Goal: Transaction & Acquisition: Purchase product/service

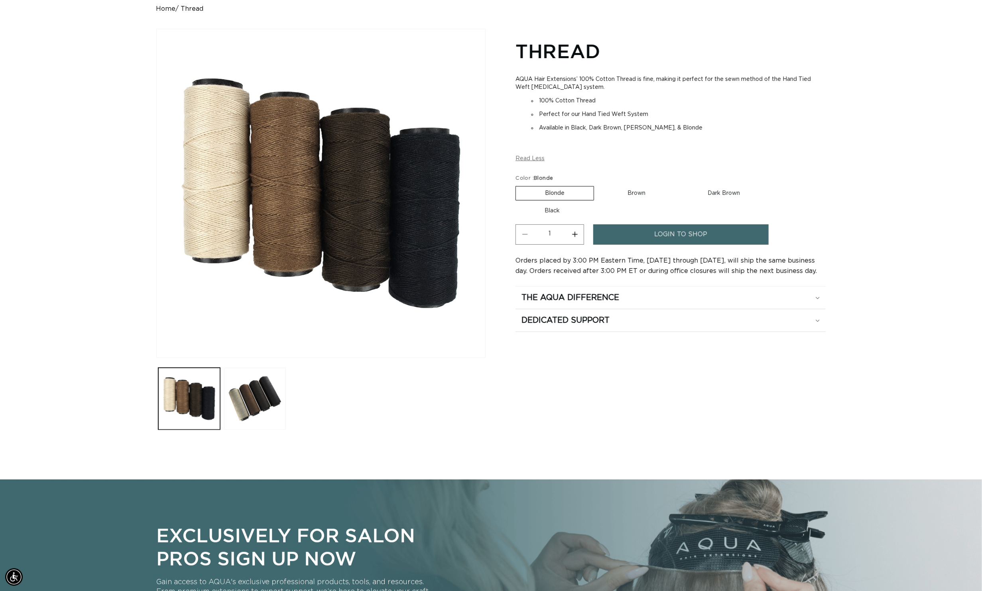
scroll to position [2, 0]
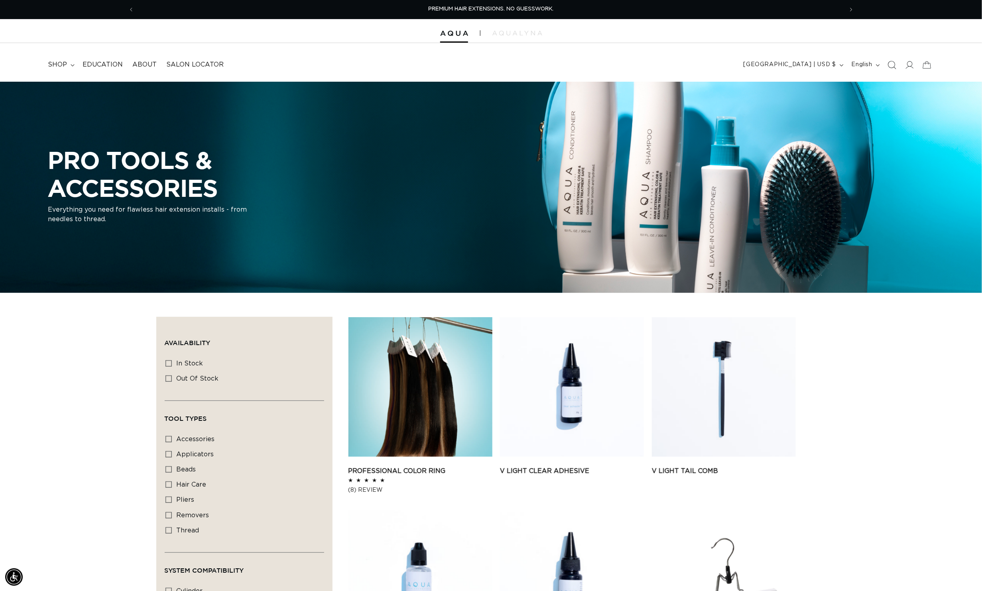
click at [888, 65] on icon "Search" at bounding box center [891, 65] width 8 height 8
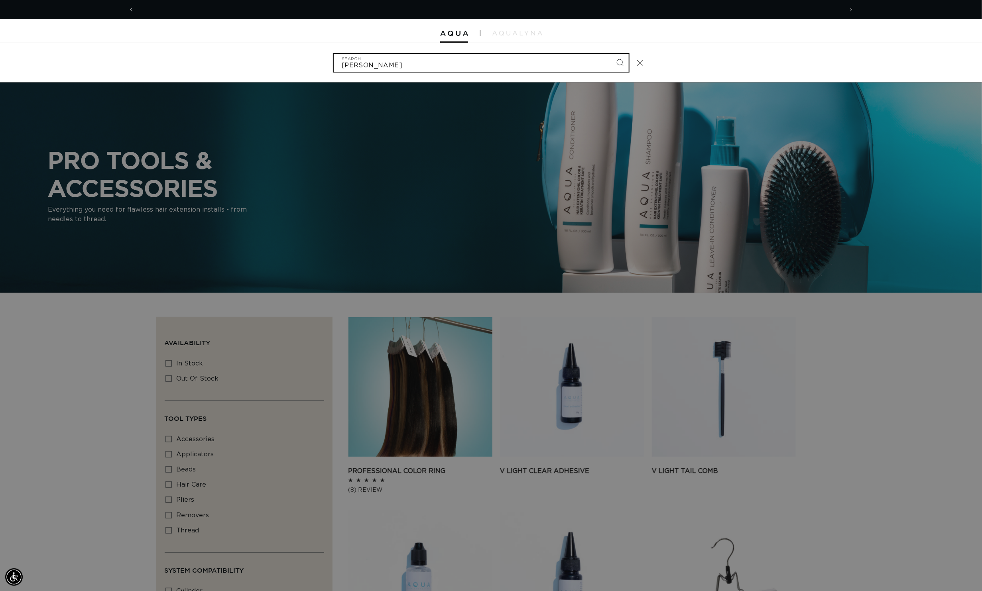
scroll to position [0, 752]
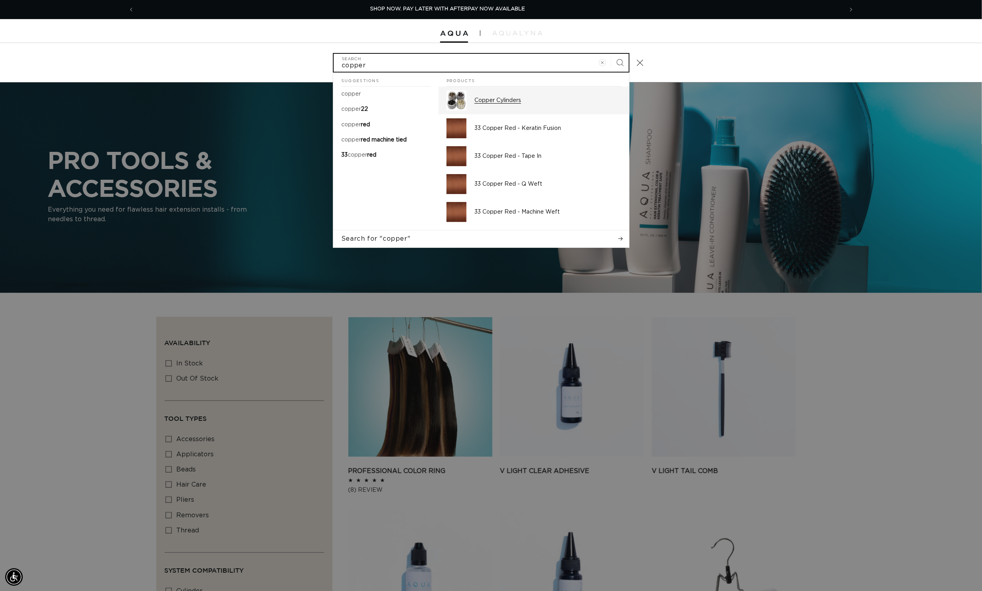
type input "copper"
click at [500, 99] on p "Copper Cylinders" at bounding box center [547, 100] width 147 height 7
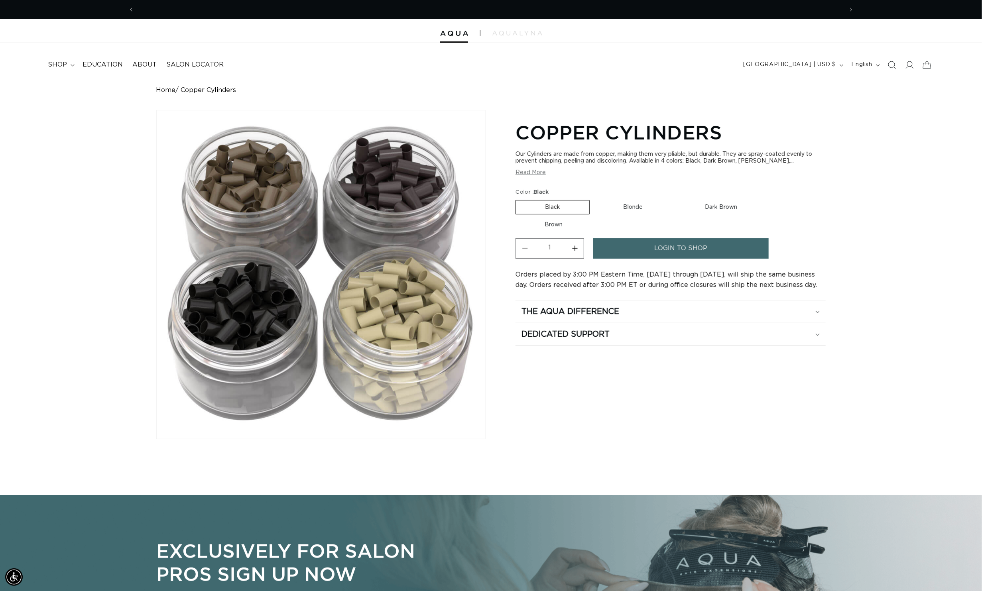
scroll to position [0, 752]
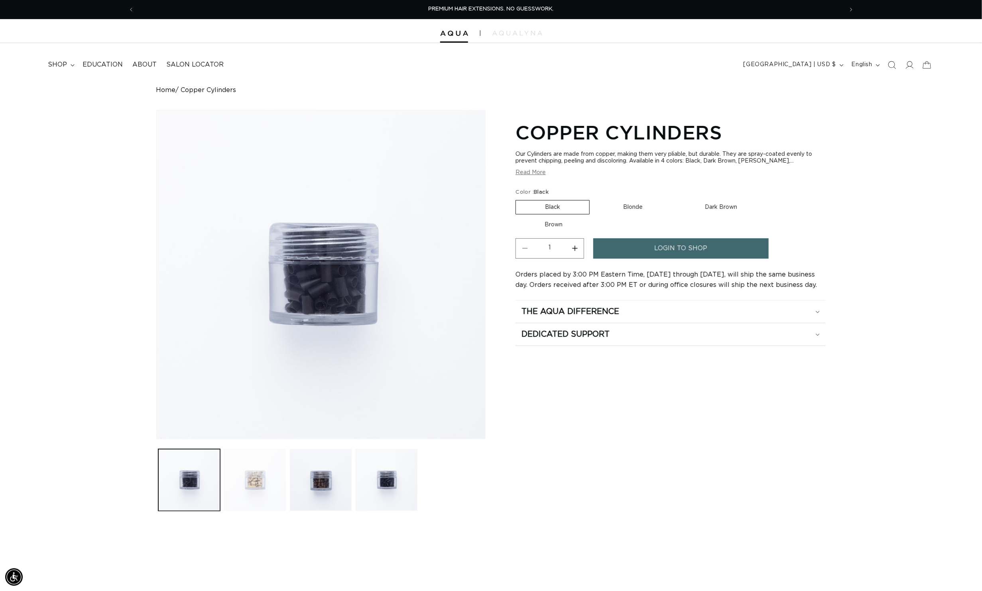
click at [232, 511] on button "Load image 2 in gallery view" at bounding box center [255, 480] width 62 height 62
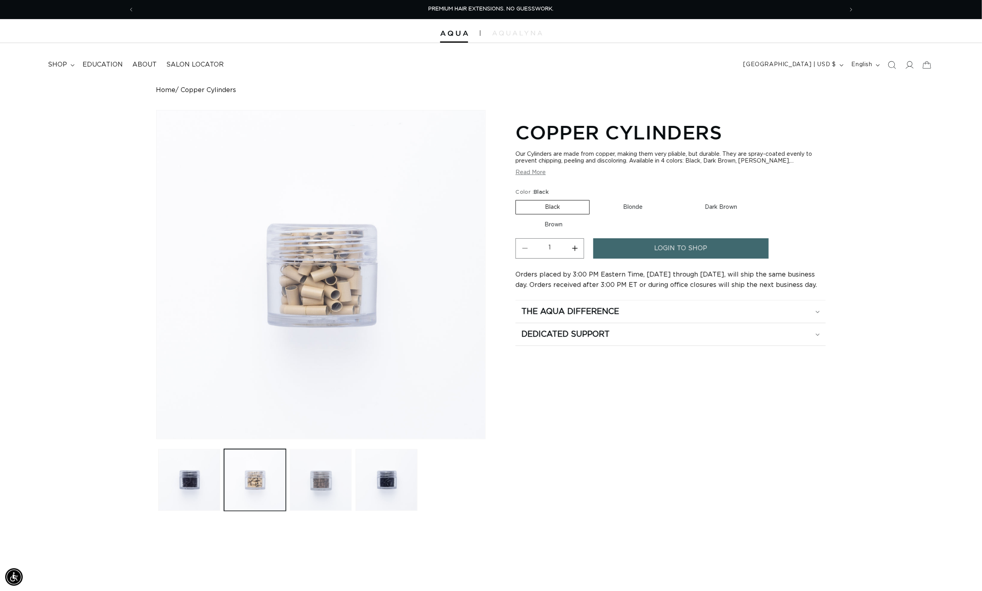
click at [295, 509] on button "Load image 3 in gallery view" at bounding box center [321, 480] width 62 height 62
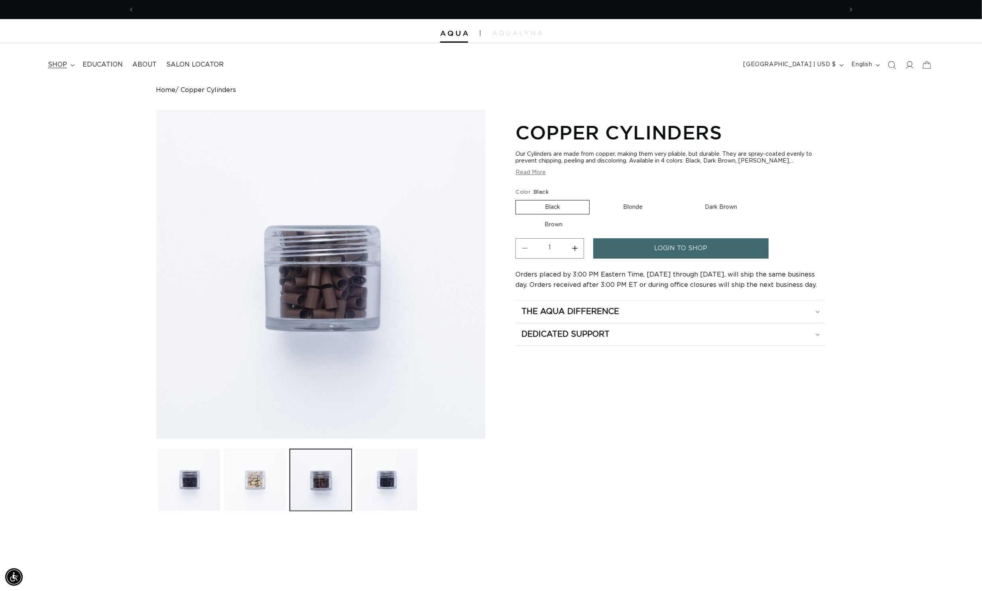
scroll to position [0, 752]
click at [62, 66] on span "shop" at bounding box center [57, 65] width 19 height 8
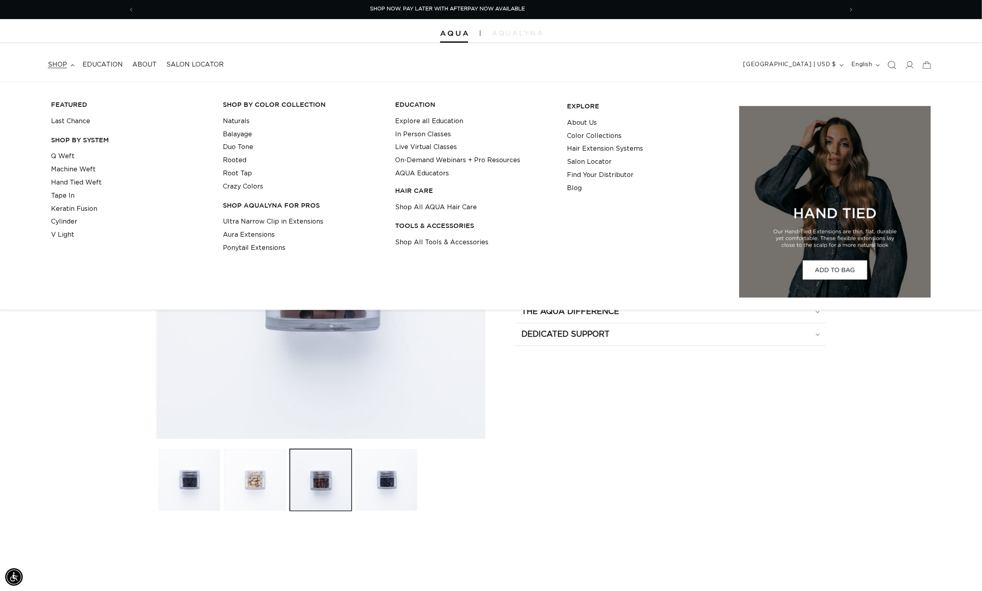
click at [887, 63] on icon "Search" at bounding box center [891, 65] width 8 height 8
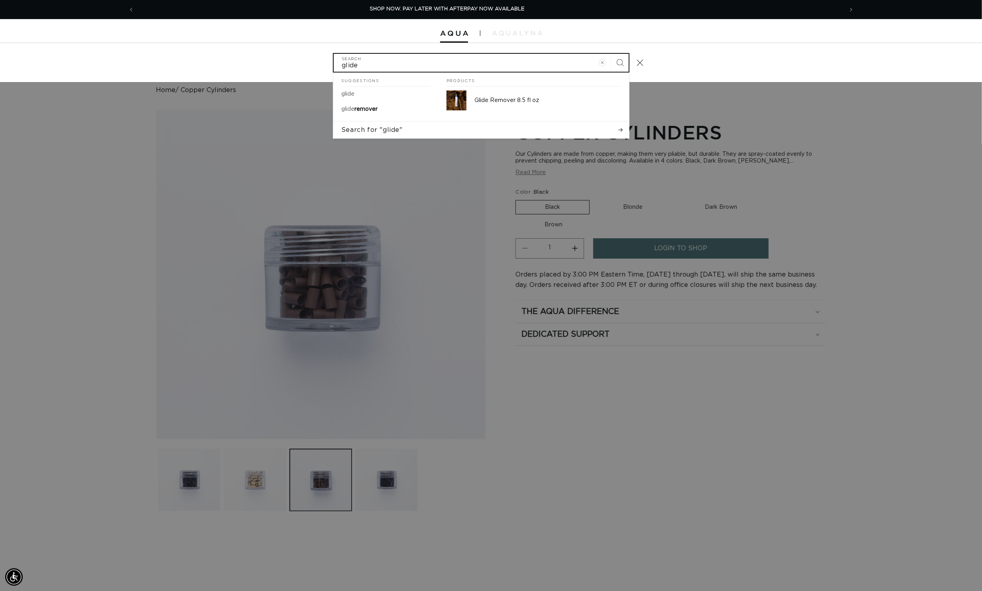
scroll to position [0, 1504]
type input "glide"
click at [0, 63] on div "Search" at bounding box center [0, 63] width 0 height 0
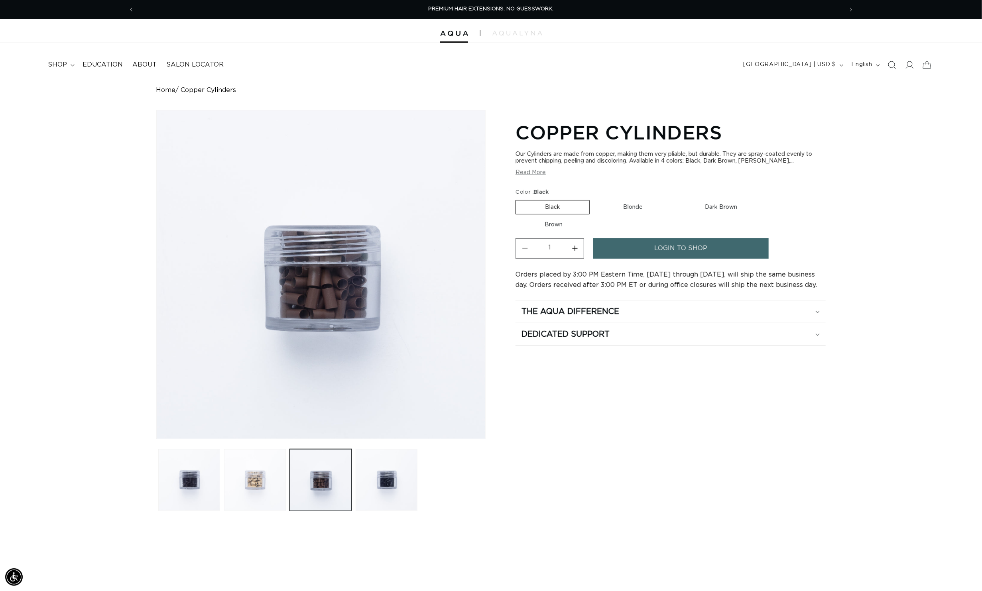
scroll to position [0, 752]
